Goal: Task Accomplishment & Management: Complete application form

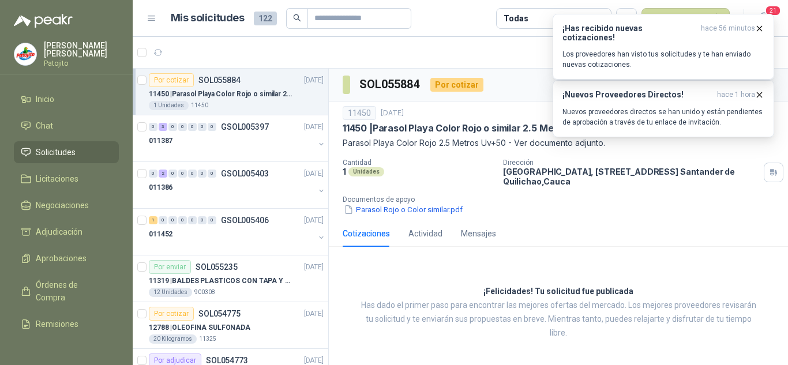
drag, startPoint x: 0, startPoint y: 0, endPoint x: 261, endPoint y: 101, distance: 279.6
click at [261, 101] on div "1 Unidades 11450" at bounding box center [236, 105] width 175 height 9
click at [212, 141] on div "011387" at bounding box center [232, 141] width 166 height 14
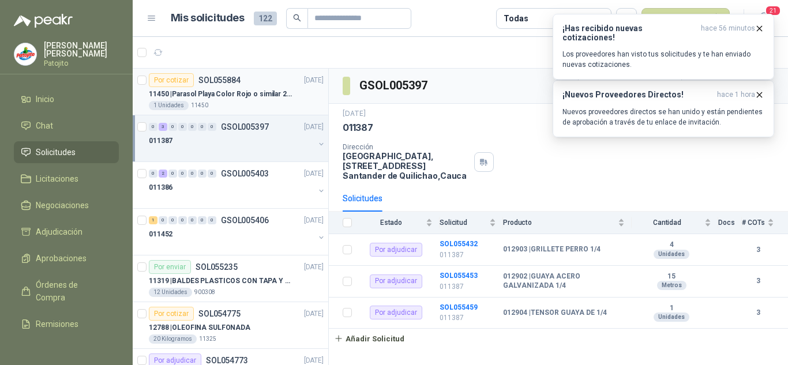
click at [273, 92] on p "11450 | Parasol Playa Color Rojo o similar 2.5 Metros Uv+50" at bounding box center [221, 94] width 144 height 11
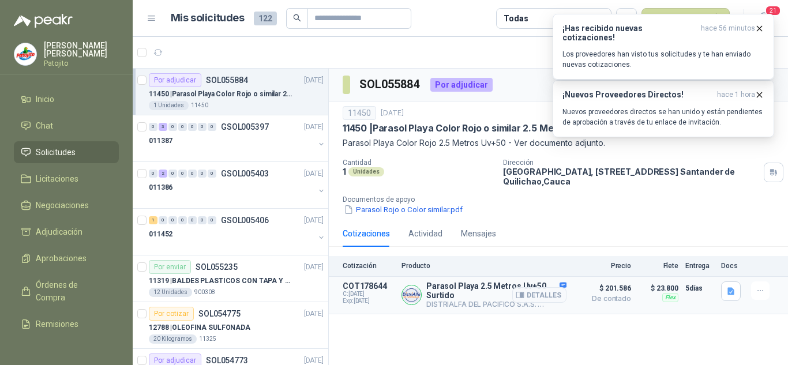
click at [478, 295] on p "Parasol Playa 2.5 Metros Uv+50 Surtido" at bounding box center [496, 290] width 140 height 18
click at [758, 91] on icon "button" at bounding box center [759, 95] width 10 height 10
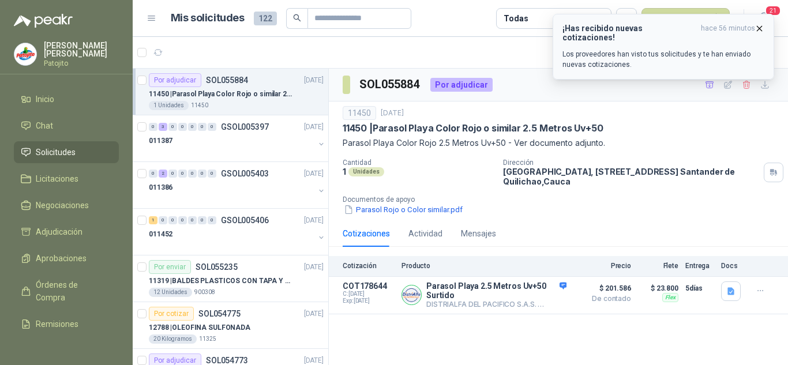
click at [763, 24] on icon "button" at bounding box center [759, 29] width 10 height 10
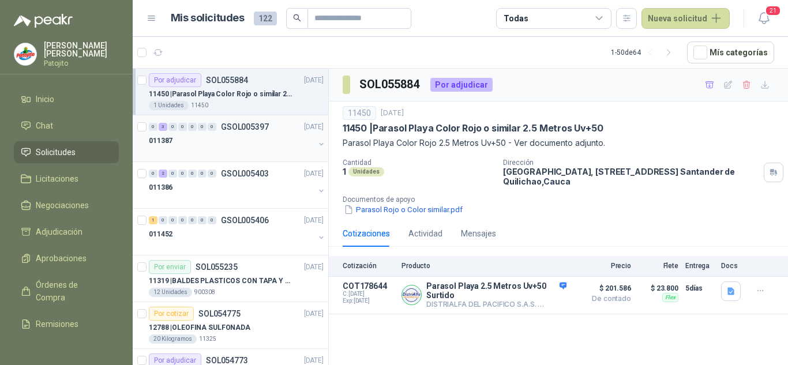
click at [215, 148] on div at bounding box center [232, 152] width 166 height 9
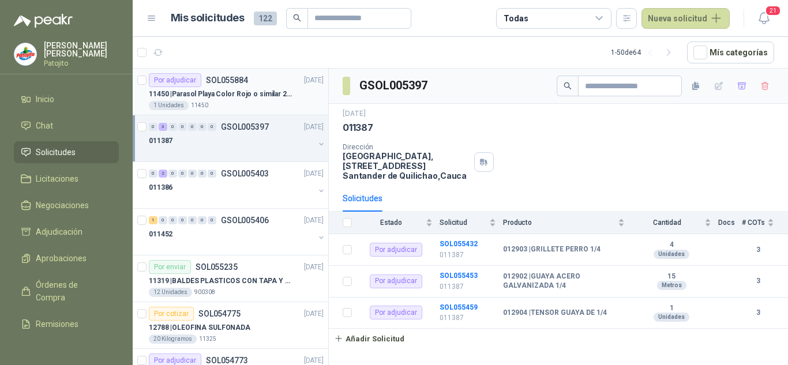
click at [230, 96] on p "11450 | Parasol Playa Color Rojo o similar 2.5 Metros Uv+50" at bounding box center [221, 94] width 144 height 11
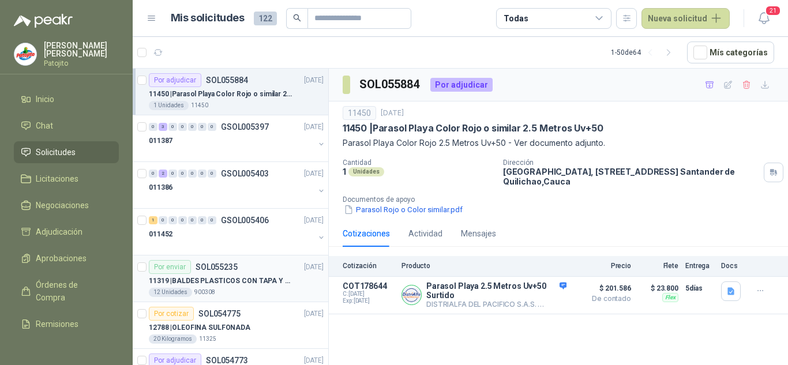
click at [257, 291] on div "12 Unidades 900308" at bounding box center [236, 292] width 175 height 9
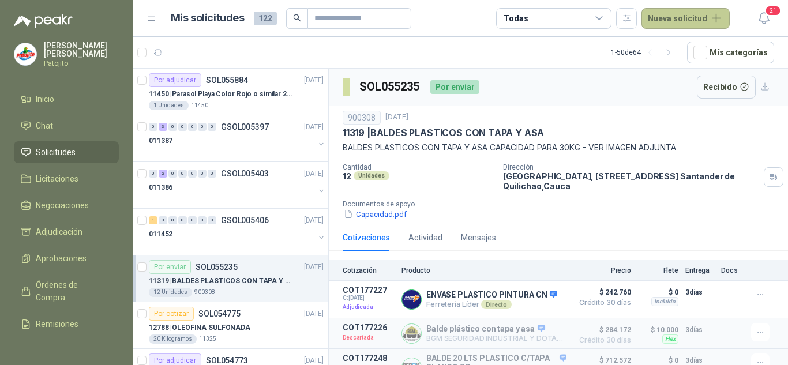
click at [654, 13] on button "Nueva solicitud" at bounding box center [685, 18] width 88 height 21
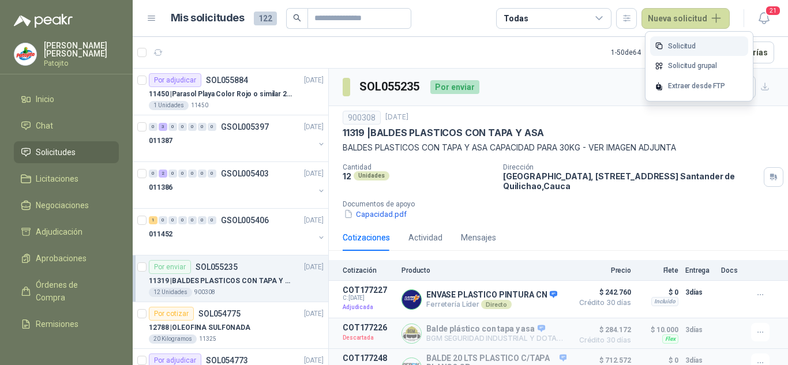
click at [679, 39] on link "Solicitud" at bounding box center [699, 46] width 98 height 20
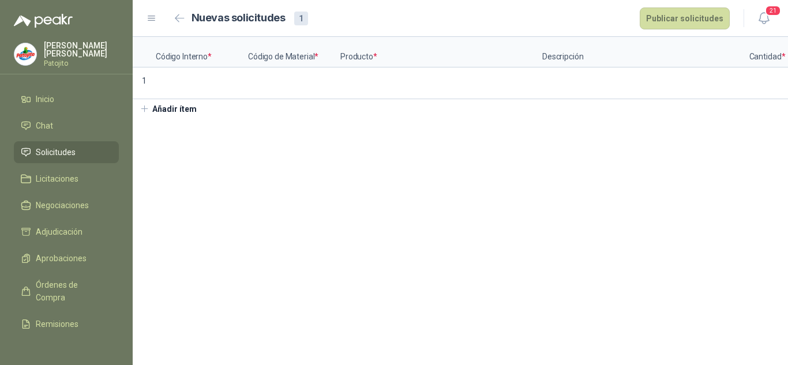
click at [196, 55] on p "Código Interno *" at bounding box center [202, 52] width 92 height 31
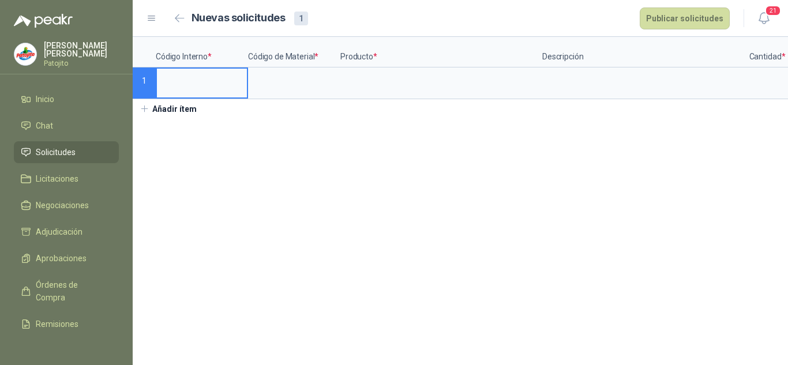
click at [197, 81] on input at bounding box center [202, 80] width 90 height 22
type input "*****"
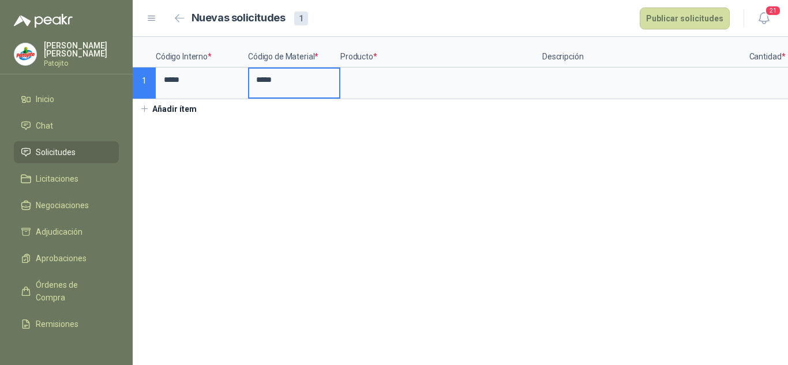
type input "*****"
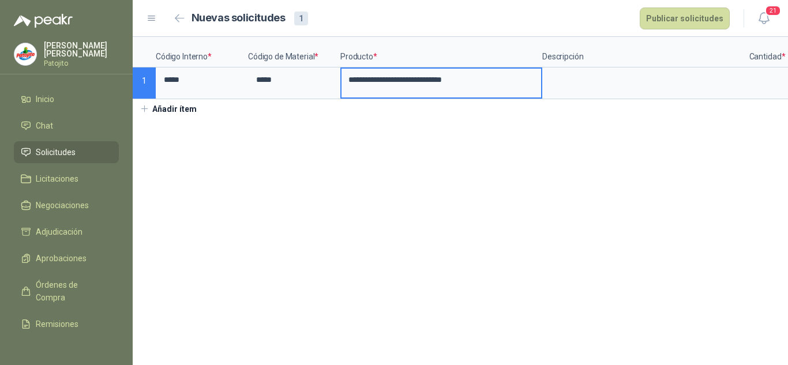
type input "**********"
click at [459, 74] on input "**********" at bounding box center [441, 80] width 200 height 22
click at [588, 89] on textarea at bounding box center [643, 82] width 200 height 27
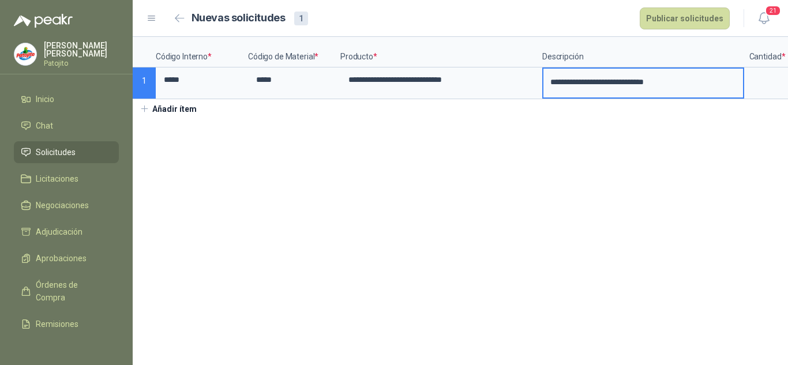
scroll to position [0, 214]
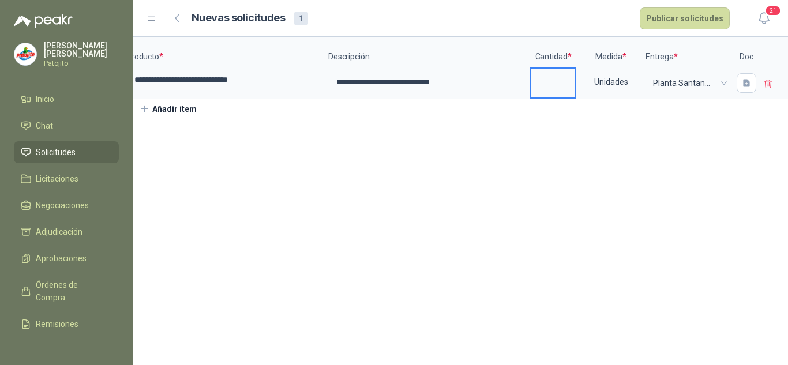
click at [568, 78] on input at bounding box center [553, 80] width 44 height 22
type input "*"
click at [653, 118] on div "**********" at bounding box center [460, 77] width 655 height 81
click at [746, 80] on icon "button" at bounding box center [747, 83] width 10 height 10
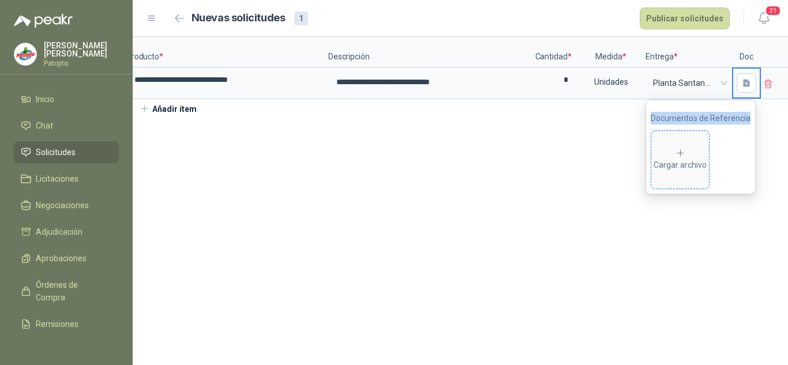
click at [689, 153] on div "Cargar archivo" at bounding box center [680, 159] width 53 height 23
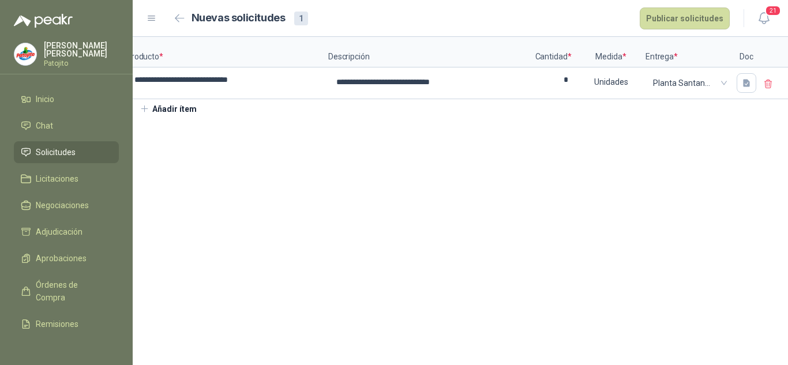
scroll to position [0, 0]
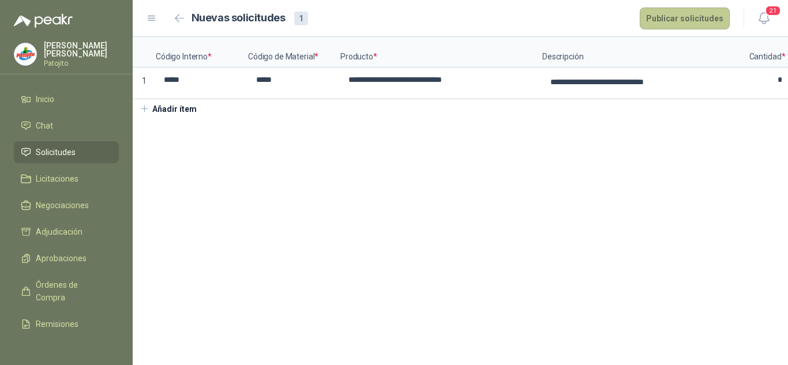
click at [674, 19] on button "Publicar solicitudes" at bounding box center [685, 18] width 90 height 22
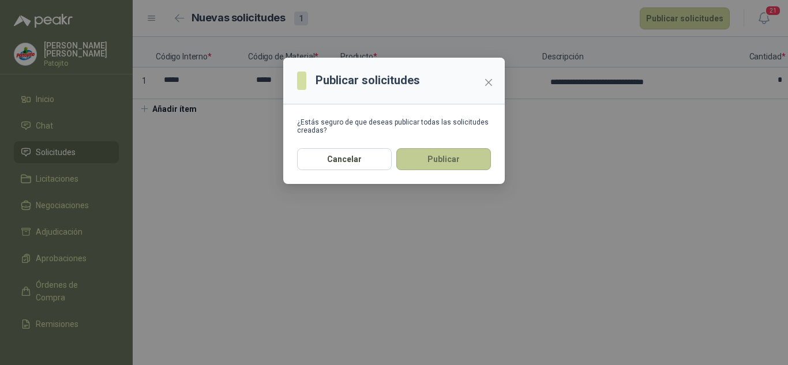
click at [438, 157] on button "Publicar" at bounding box center [443, 159] width 95 height 22
